Goal: Task Accomplishment & Management: Use online tool/utility

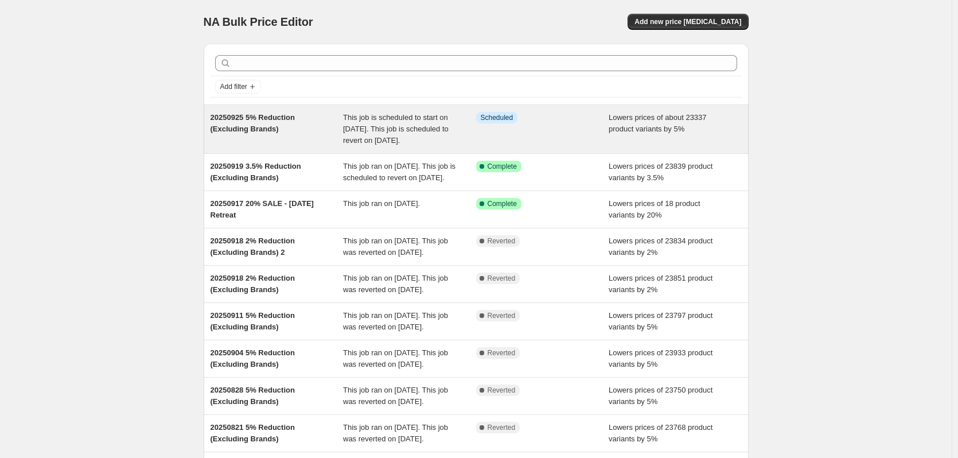
click at [527, 143] on div "Info Scheduled" at bounding box center [542, 129] width 133 height 34
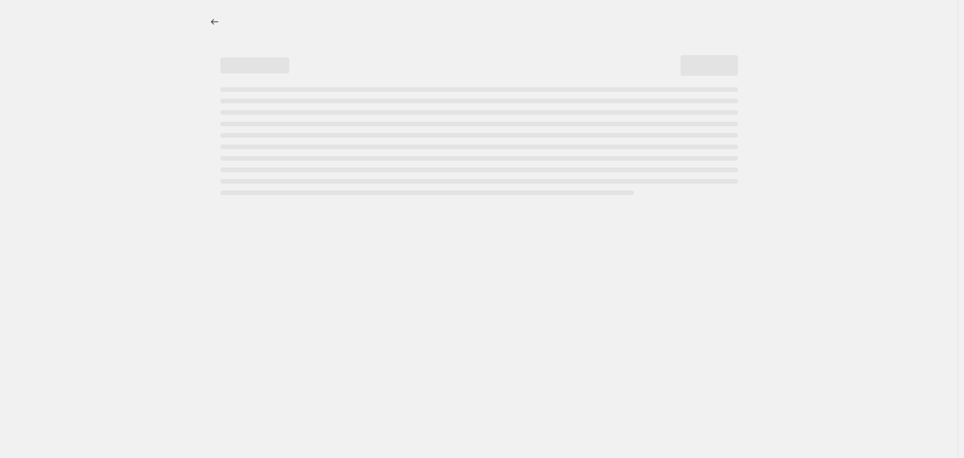
select select "percentage"
select select "no_change"
select select "not_equal"
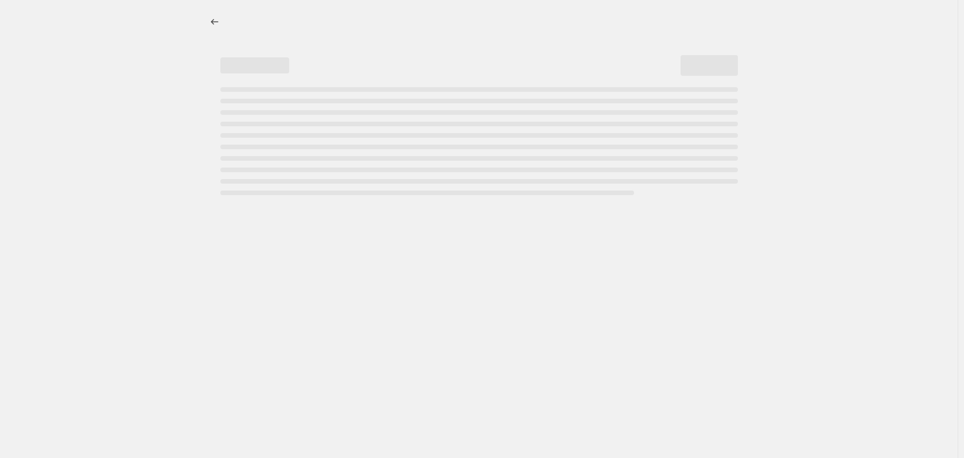
select select "not_equal"
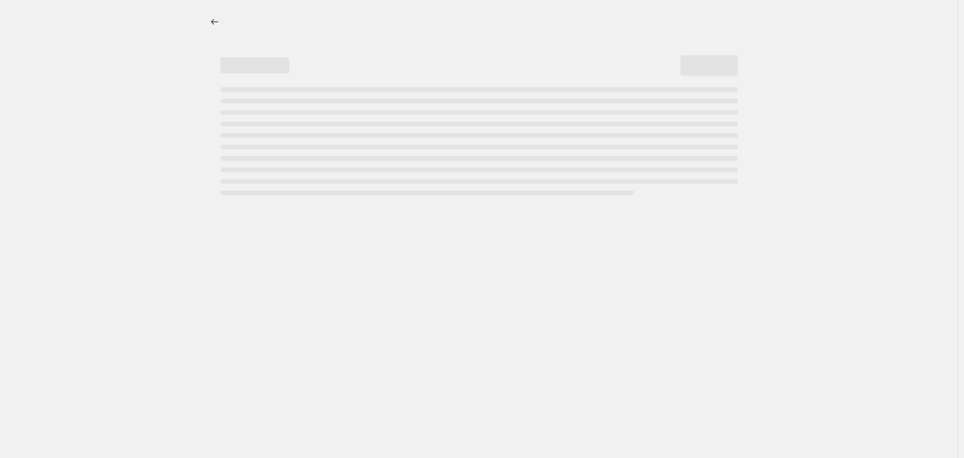
select select "not_equal"
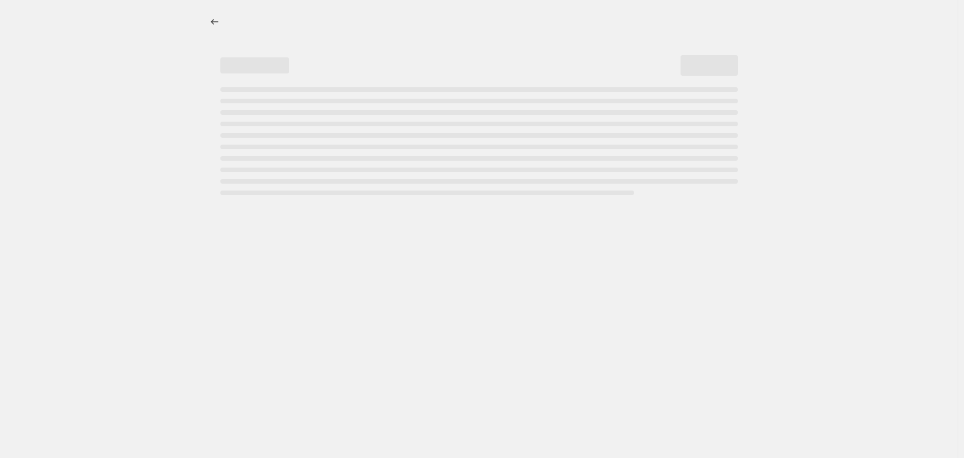
select select "not_equal"
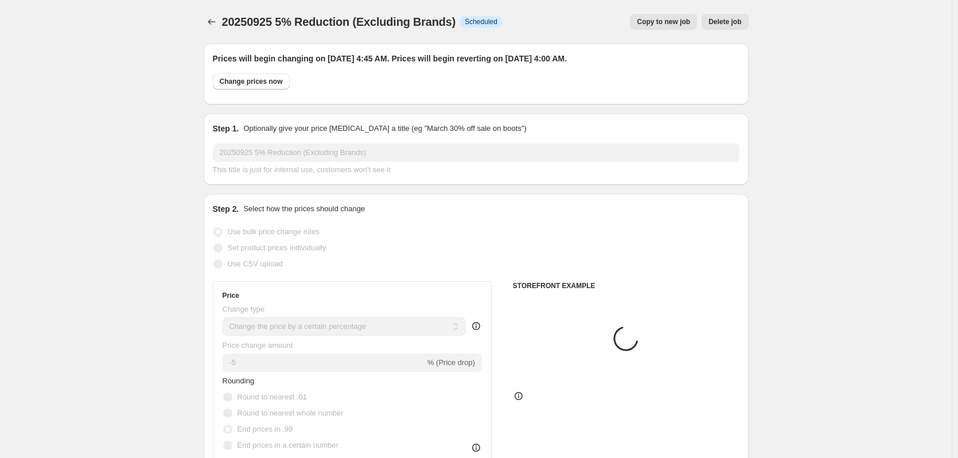
select select "vendor"
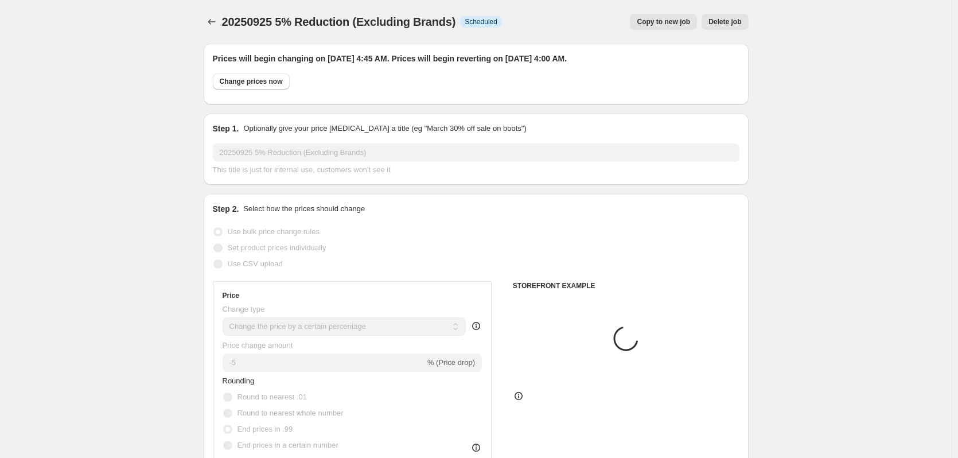
select select "vendor"
select select "product"
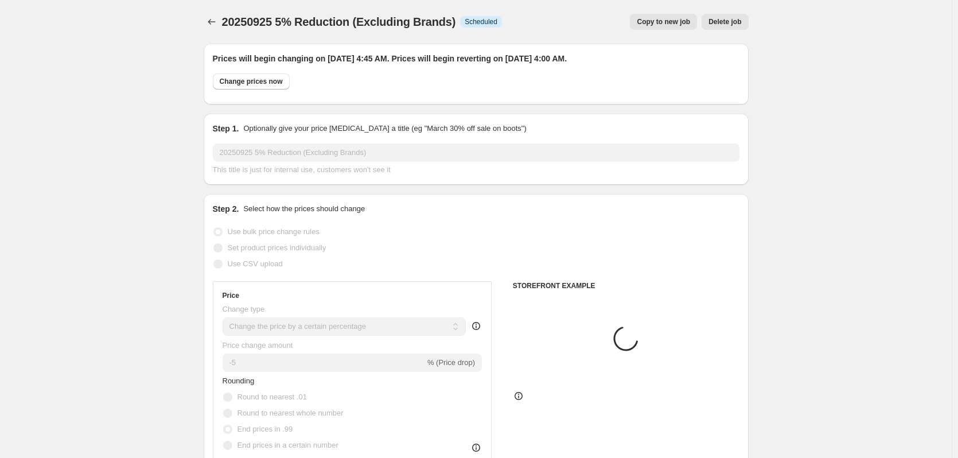
select select "product"
select select "tag"
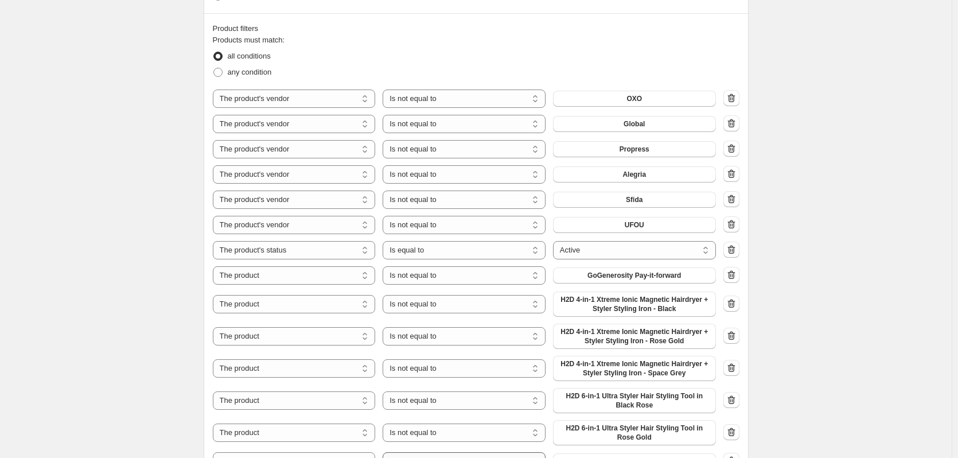
scroll to position [861, 0]
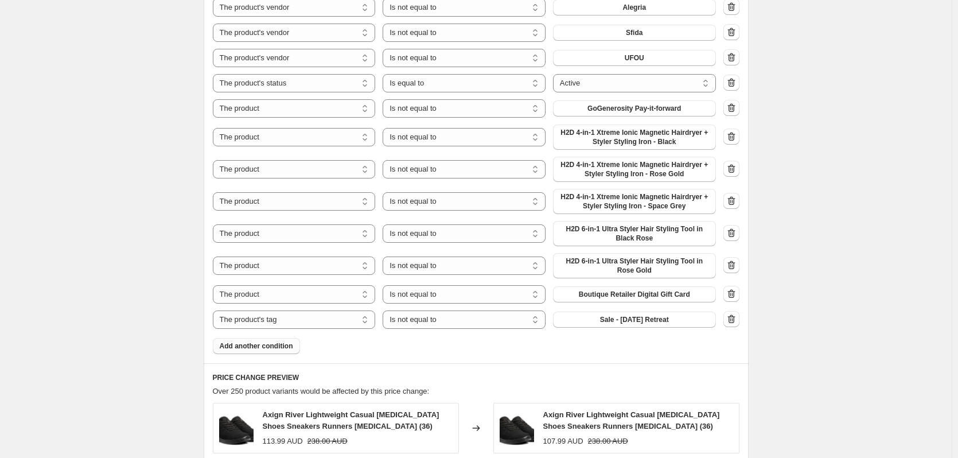
click at [279, 349] on span "Add another condition" at bounding box center [256, 345] width 73 height 9
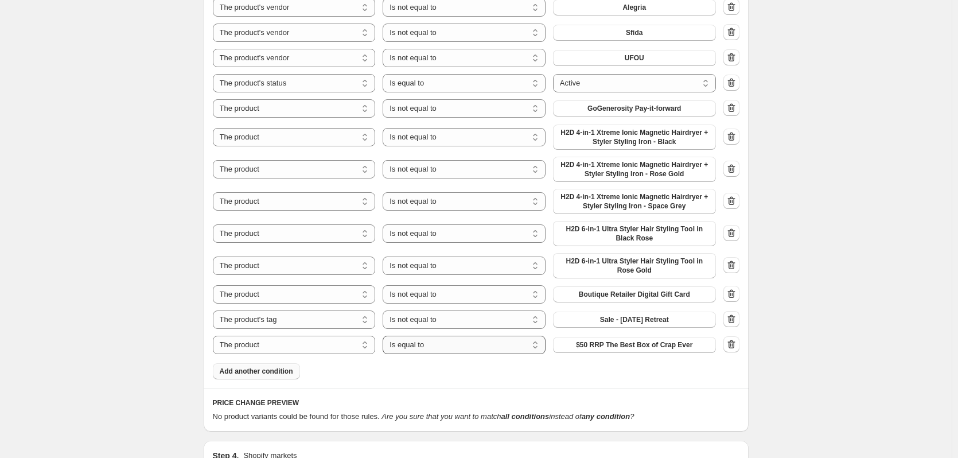
click at [458, 349] on select "Is equal to Is not equal to" at bounding box center [464, 345] width 163 height 18
select select "not_equal"
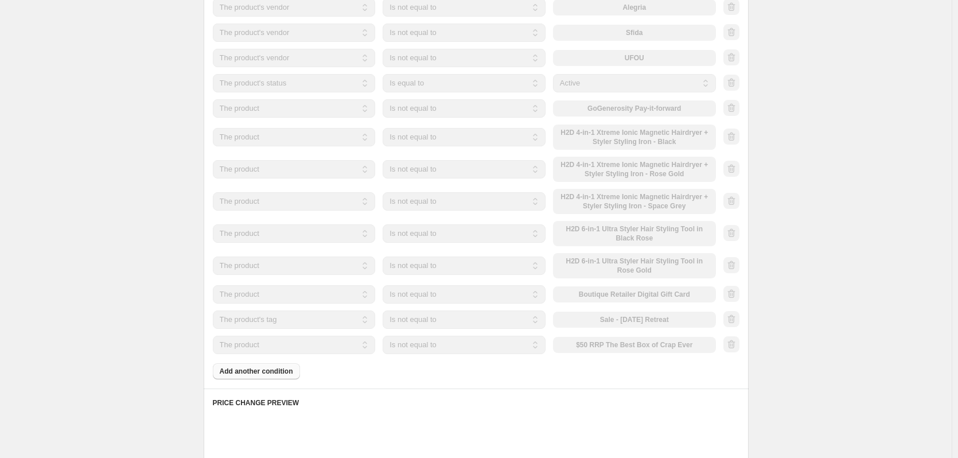
click at [606, 348] on div "The product The product's collection The product's tag The product's vendor The…" at bounding box center [464, 345] width 503 height 18
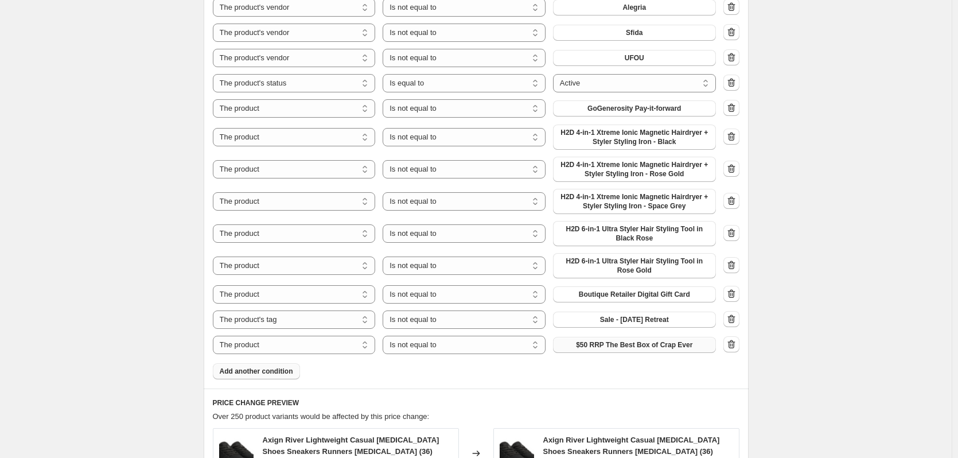
click at [612, 345] on span "$50 RRP The Best Box of Crap Ever" at bounding box center [634, 344] width 116 height 9
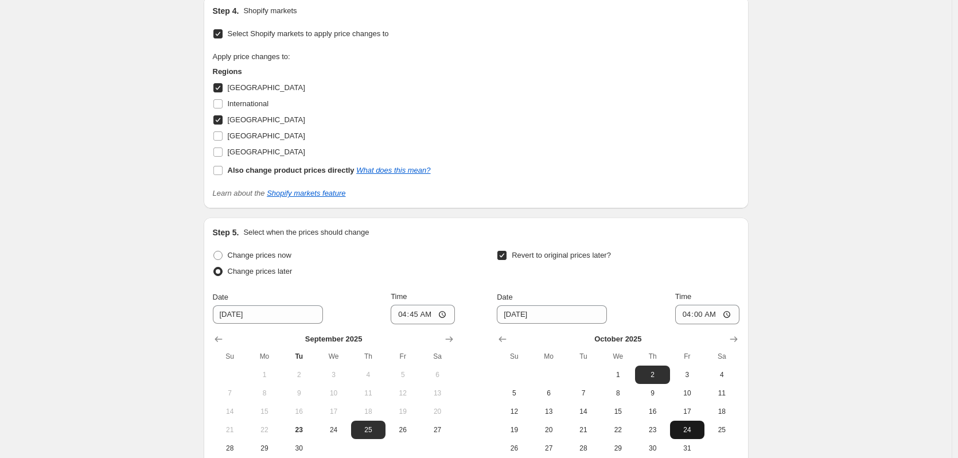
scroll to position [1761, 0]
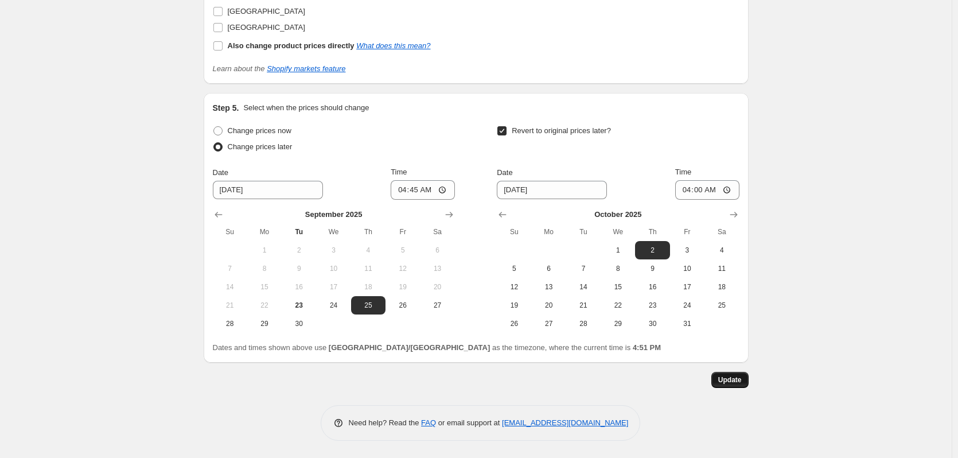
click at [730, 375] on button "Update" at bounding box center [729, 380] width 37 height 16
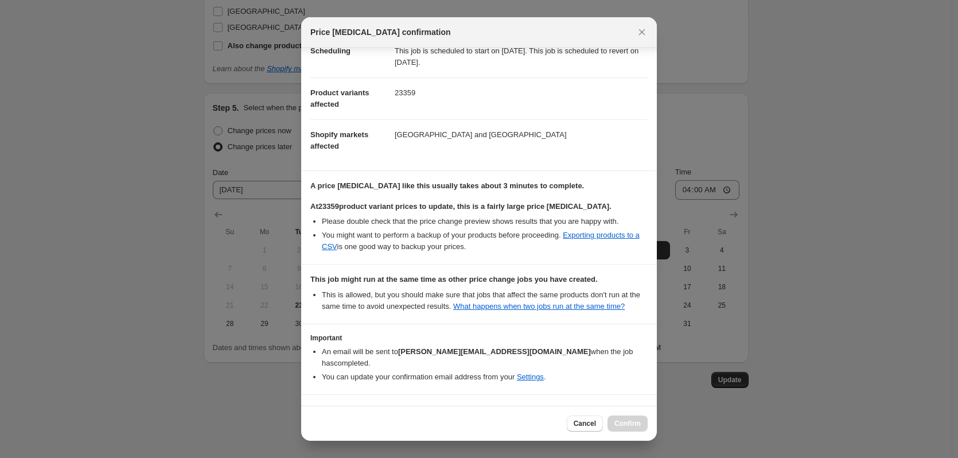
scroll to position [128, 0]
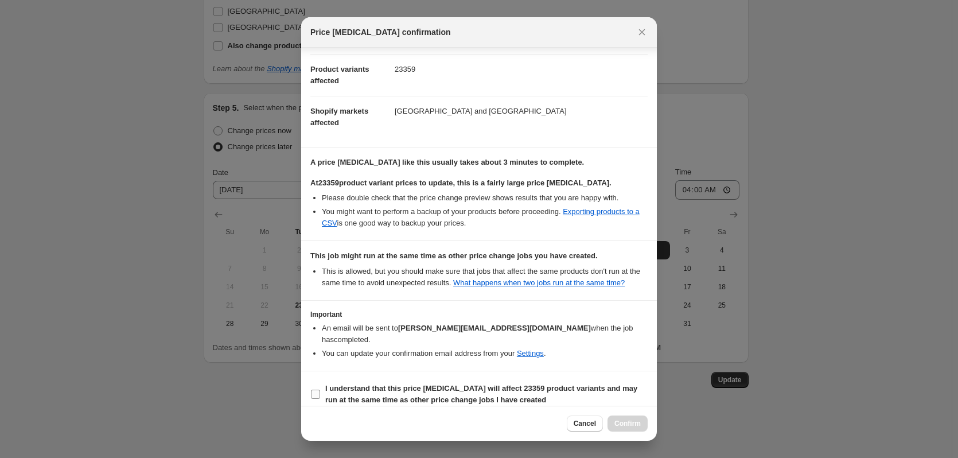
click at [381, 390] on b "I understand that this price [MEDICAL_DATA] will affect 23359 product variants …" at bounding box center [481, 394] width 312 height 20
click at [320, 390] on input "I understand that this price [MEDICAL_DATA] will affect 23359 product variants …" at bounding box center [315, 394] width 9 height 9
checkbox input "true"
click at [641, 423] on button "Confirm" at bounding box center [628, 423] width 40 height 16
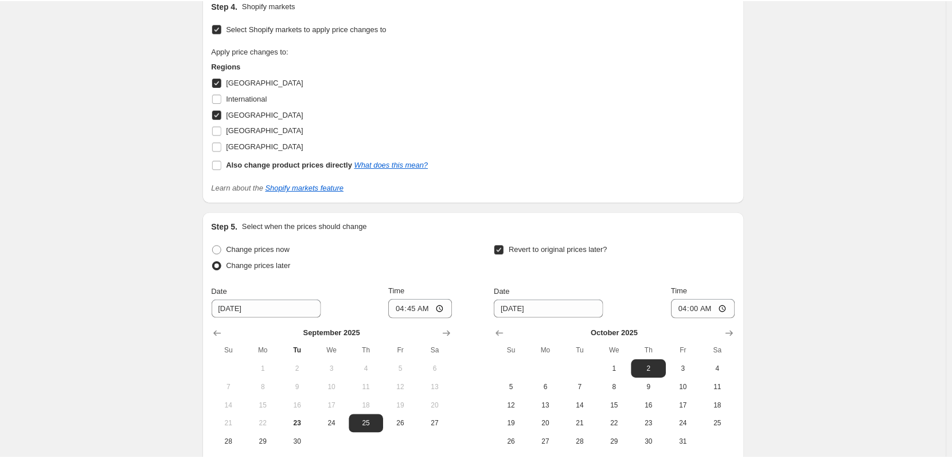
scroll to position [1761, 0]
